Goal: Task Accomplishment & Management: Complete application form

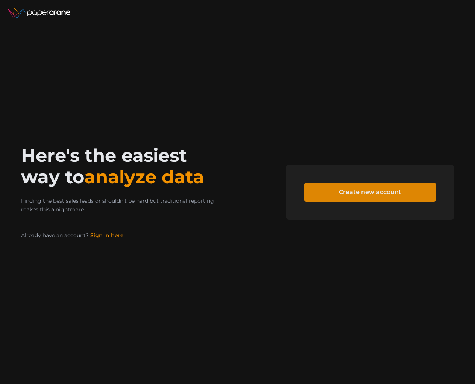
click at [342, 190] on span "Create new account" at bounding box center [370, 192] width 62 height 18
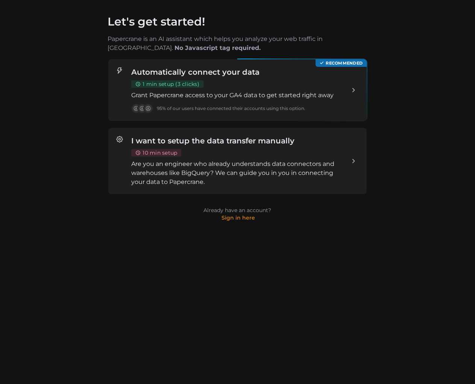
click at [228, 88] on div "Automatically connect your data 1 min setup (3 clicks) Grant Papercrane access …" at bounding box center [237, 90] width 212 height 47
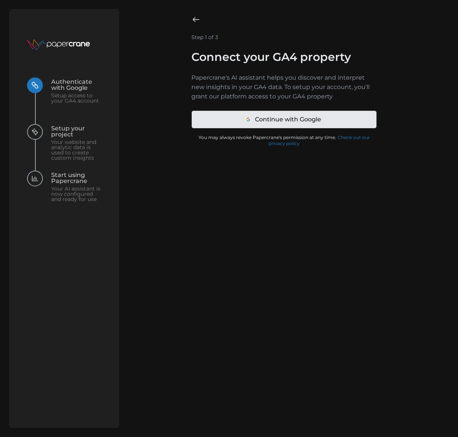
drag, startPoint x: 222, startPoint y: 236, endPoint x: 224, endPoint y: 228, distance: 8.5
click at [222, 234] on div "Step 1 of 3 Connect your GA4 property Papercrane's AI assistant helps you disco…" at bounding box center [284, 218] width 330 height 419
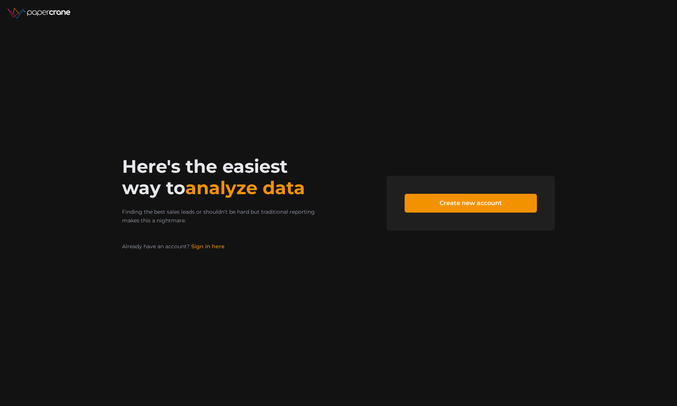
click at [441, 215] on form "Create new account" at bounding box center [471, 203] width 168 height 55
click at [446, 208] on span "Create new account" at bounding box center [471, 203] width 62 height 18
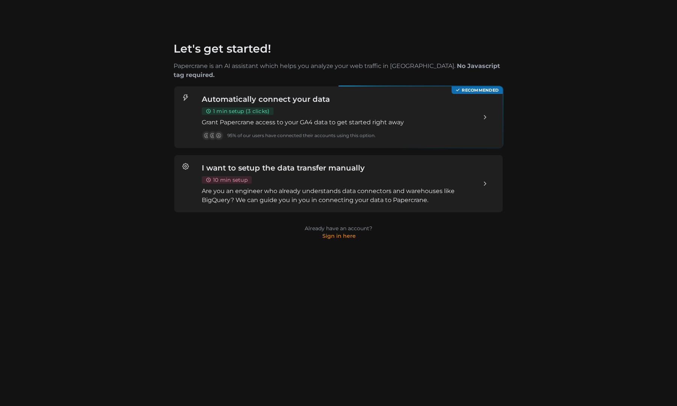
click at [334, 94] on h3 "Automatically connect your data" at bounding box center [339, 99] width 274 height 11
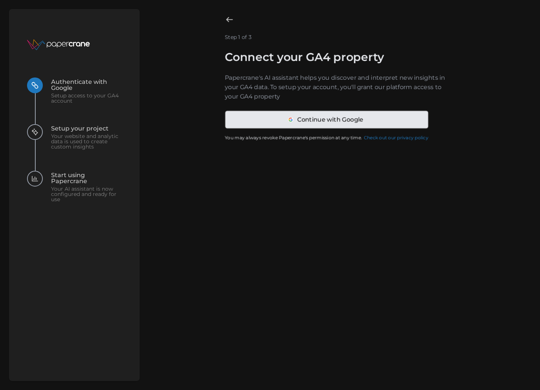
drag, startPoint x: 493, startPoint y: 194, endPoint x: 498, endPoint y: 195, distance: 5.3
click at [495, 194] on div "Step 1 of 3 Connect your GA4 property Papercrane's AI assistant helps you disco…" at bounding box center [336, 195] width 392 height 372
